Goal: Navigation & Orientation: Go to known website

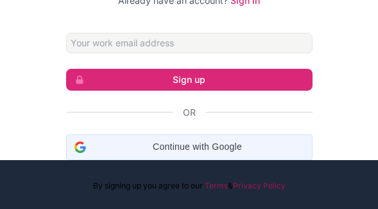
scroll to position [51, 0]
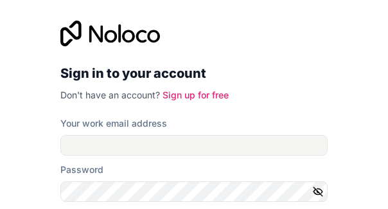
scroll to position [113, 0]
